Goal: Find specific page/section: Find specific page/section

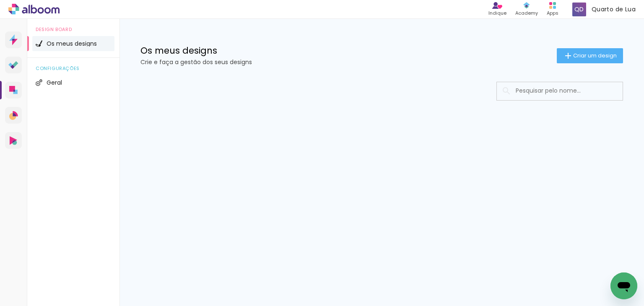
click at [527, 93] on input at bounding box center [572, 90] width 120 height 17
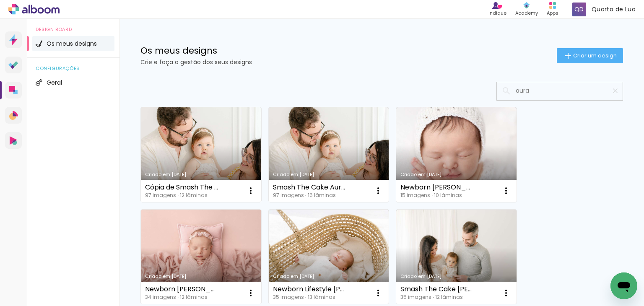
type input "aura"
type paper-input "aura"
click at [210, 156] on link "Criado em [DATE]" at bounding box center [201, 154] width 120 height 95
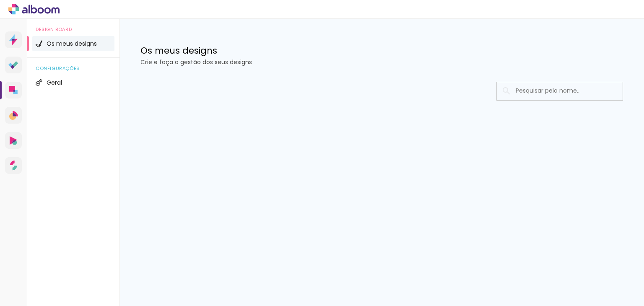
click at [534, 86] on input at bounding box center [572, 90] width 120 height 17
type input "aura"
type paper-input "aura"
click at [535, 89] on input "aura" at bounding box center [564, 90] width 105 height 17
click at [616, 93] on iron-icon at bounding box center [616, 91] width 8 height 8
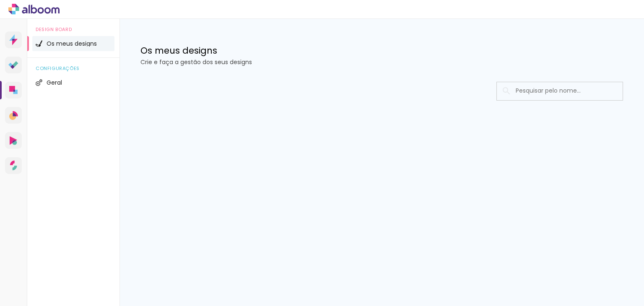
click at [535, 91] on input at bounding box center [572, 90] width 120 height 17
type input "aura"
click at [611, 89] on paper-icon-button at bounding box center [615, 90] width 15 height 15
